Goal: Check status: Check status

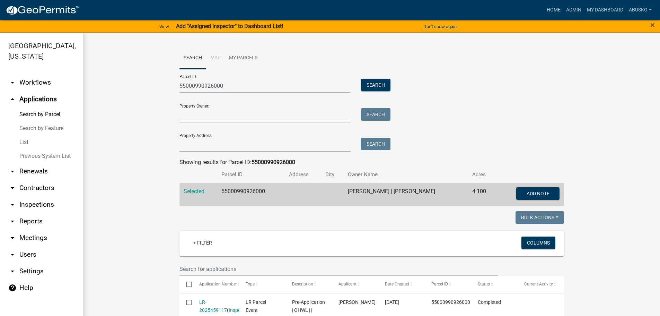
scroll to position [208, 0]
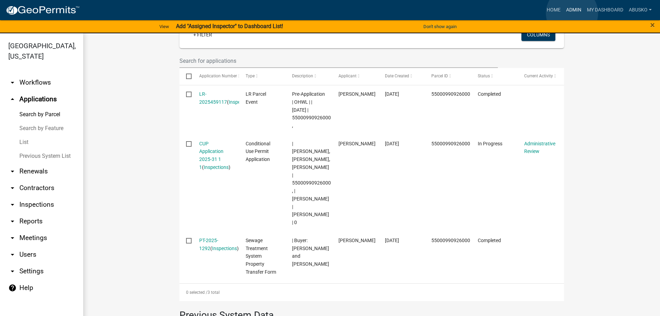
click at [572, 13] on link "Admin" at bounding box center [574, 9] width 21 height 13
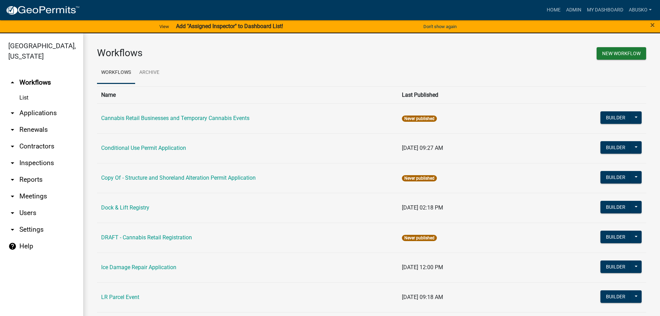
click at [49, 113] on link "arrow_drop_down Applications" at bounding box center [41, 113] width 83 height 17
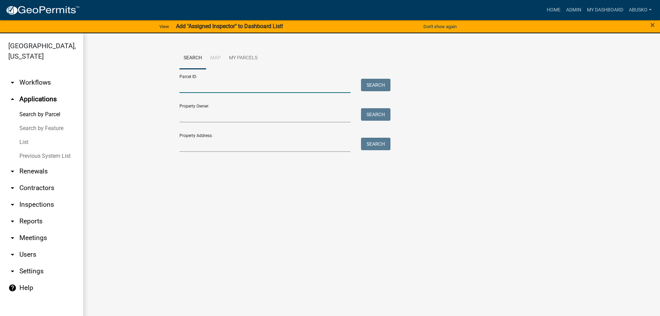
click at [202, 84] on input "Parcel ID:" at bounding box center [266, 86] width 172 height 14
paste input "38000120083013"
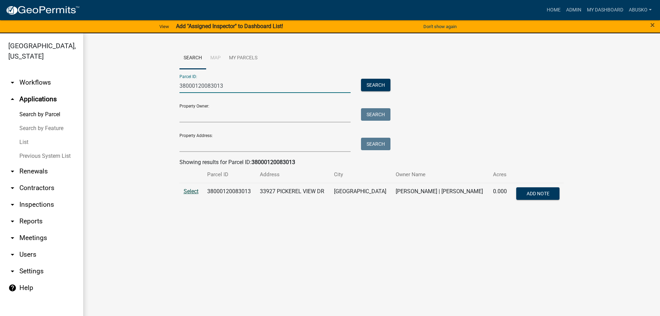
type input "38000120083013"
click at [188, 191] on span "Select" at bounding box center [191, 191] width 15 height 7
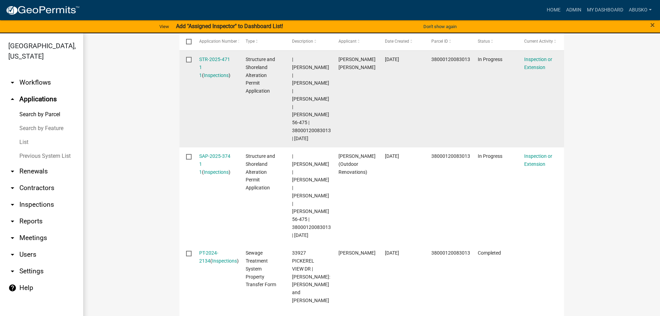
scroll to position [277, 0]
